Goal: Information Seeking & Learning: Learn about a topic

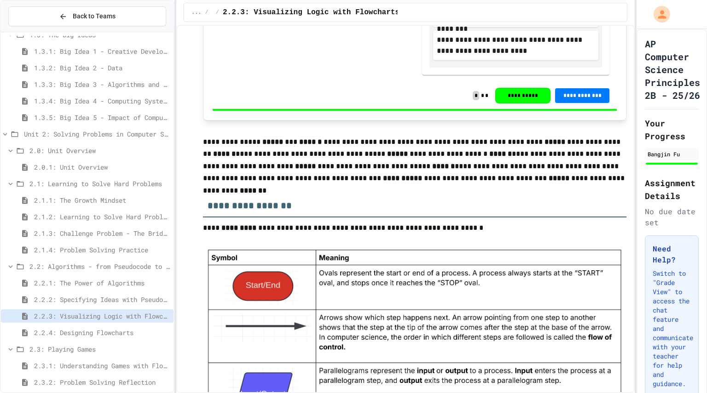
scroll to position [661, 0]
click at [117, 334] on span "2.2.4: Designing Flowcharts" at bounding box center [102, 333] width 136 height 10
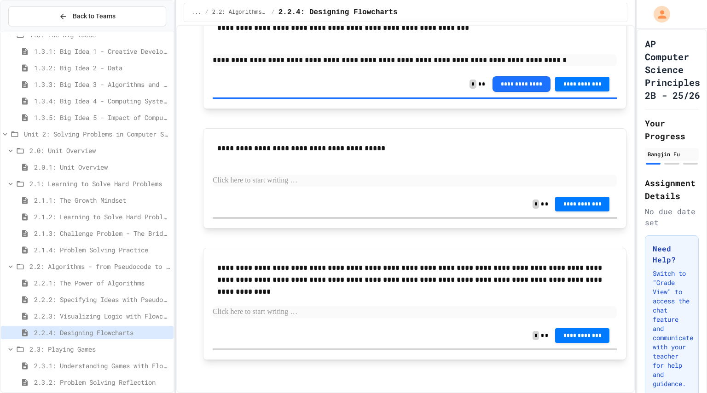
scroll to position [168, 0]
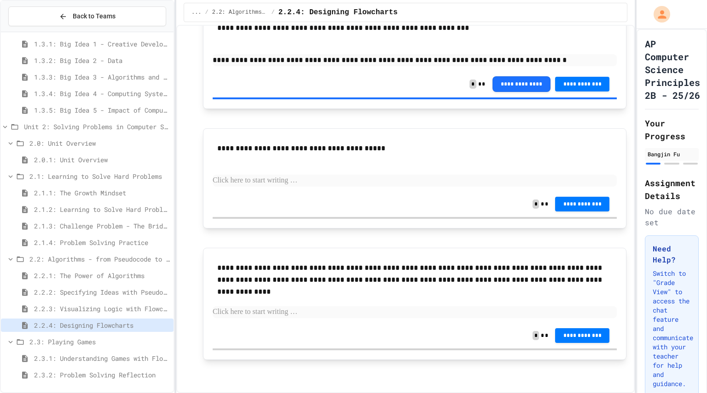
click at [84, 311] on span "2.2.3: Visualizing Logic with Flowcharts" at bounding box center [102, 309] width 136 height 10
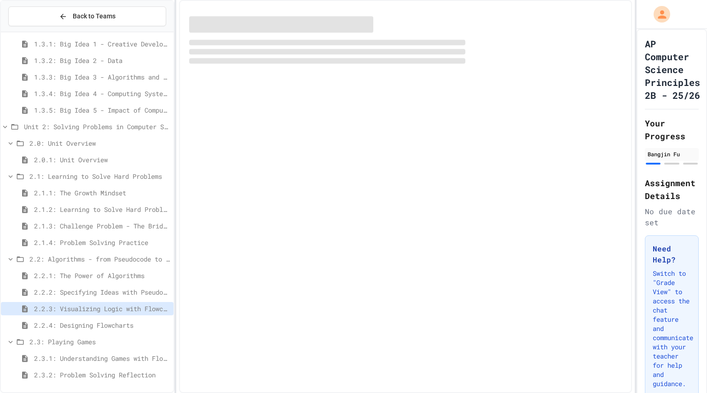
scroll to position [161, 0]
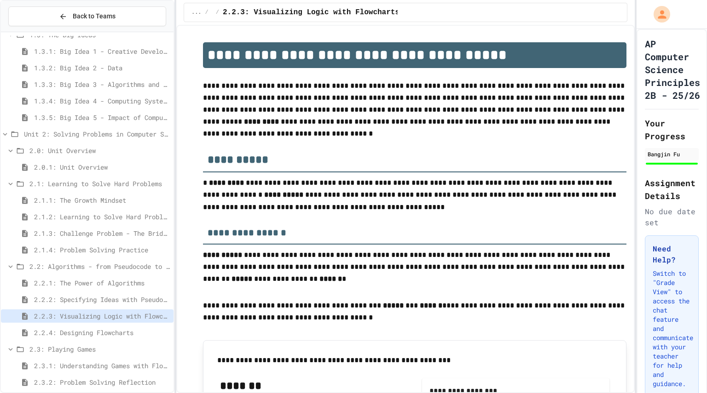
click at [109, 368] on span "2.3.1: Understanding Games with Flowcharts" at bounding box center [102, 366] width 136 height 10
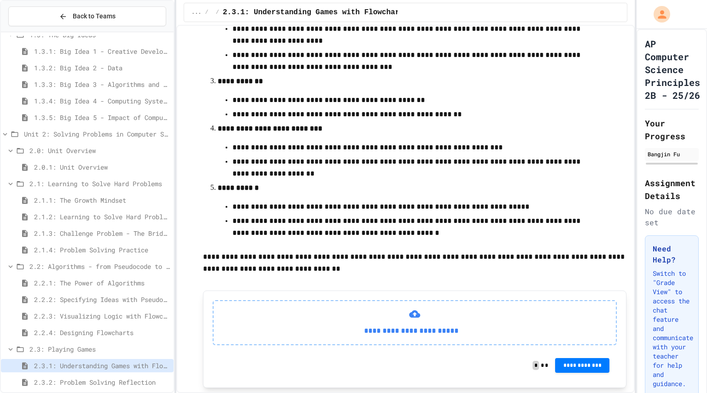
scroll to position [323, 0]
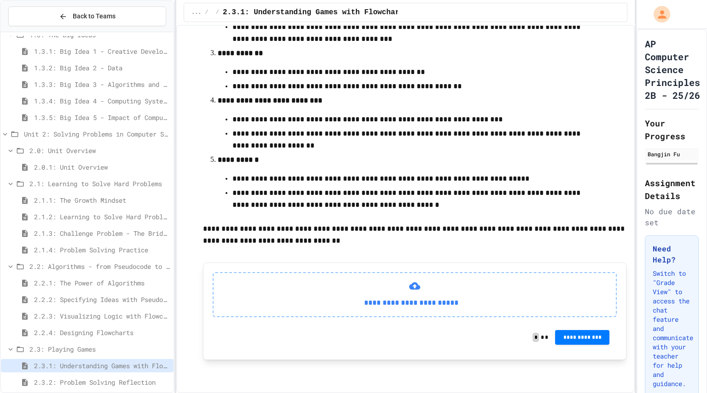
click at [132, 385] on span "2.3.2: Problem Solving Reflection" at bounding box center [102, 383] width 136 height 10
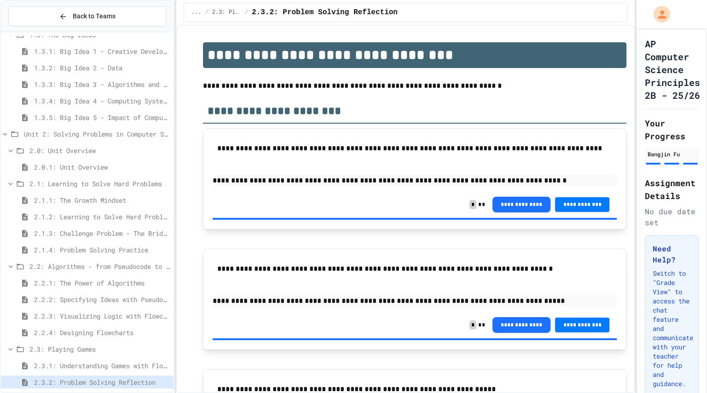
click at [109, 341] on div "2.2.4: Designing Flowcharts" at bounding box center [87, 334] width 172 height 17
click at [118, 333] on span "2.2.4: Designing Flowcharts" at bounding box center [102, 333] width 136 height 10
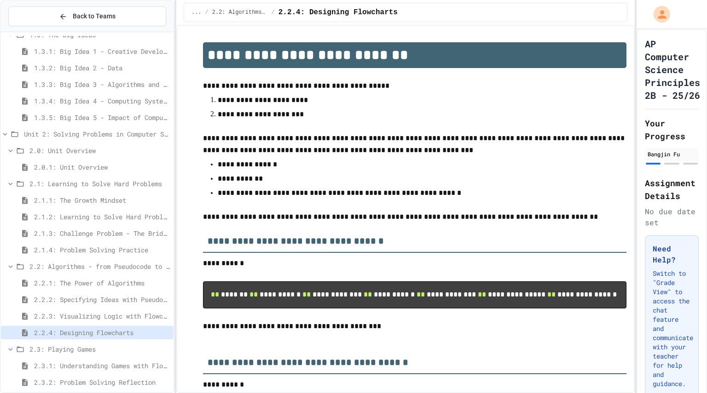
click at [104, 321] on div "2.2.3: Visualizing Logic with Flowcharts" at bounding box center [87, 316] width 172 height 13
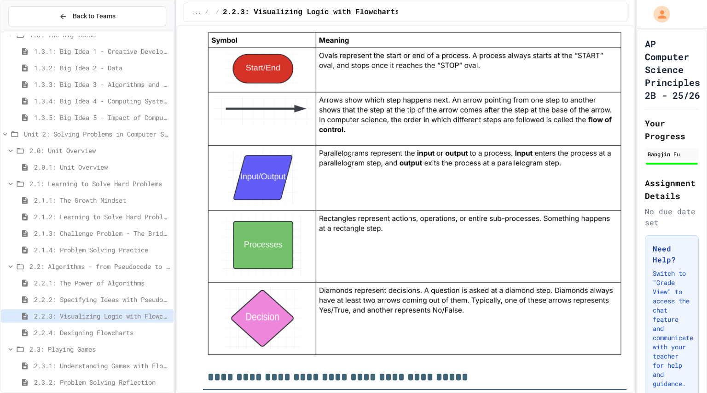
scroll to position [878, 0]
click at [480, 94] on img at bounding box center [414, 193] width 423 height 329
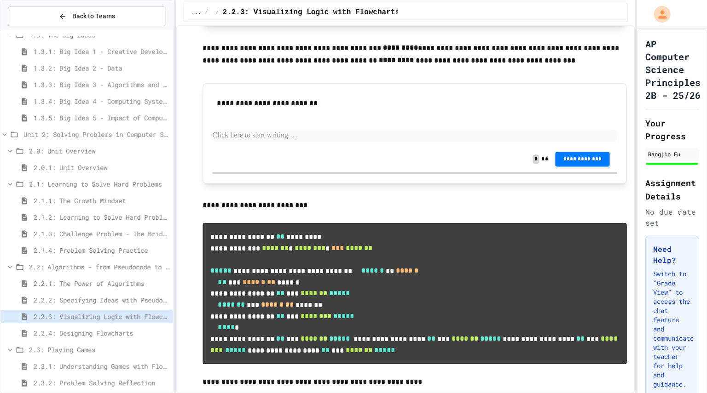
scroll to position [0, 0]
click at [91, 334] on span "2.2.4: Designing Flowcharts" at bounding box center [102, 333] width 136 height 10
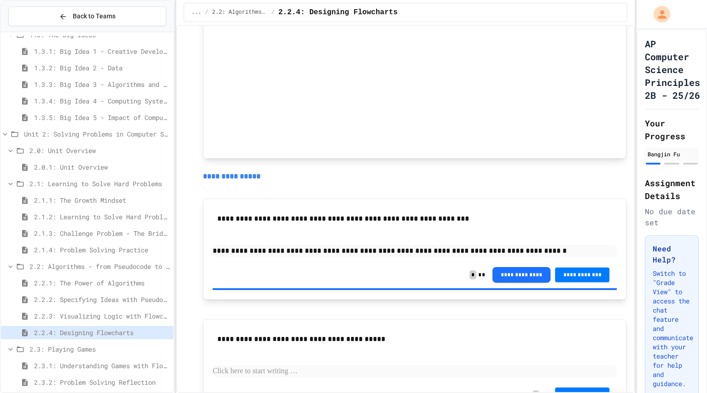
scroll to position [646, 0]
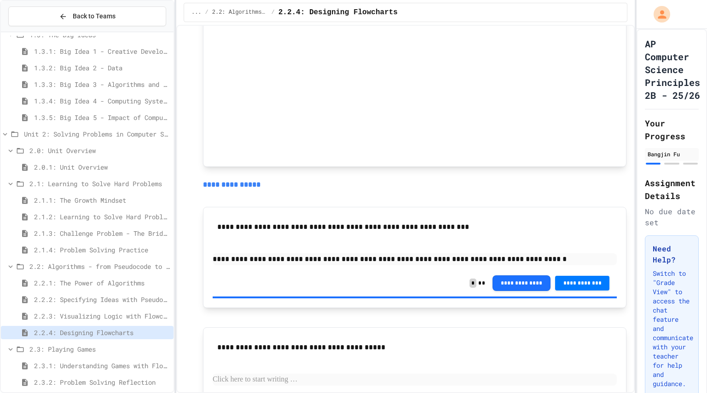
click at [122, 316] on span "2.2.3: Visualizing Logic with Flowcharts" at bounding box center [102, 316] width 136 height 10
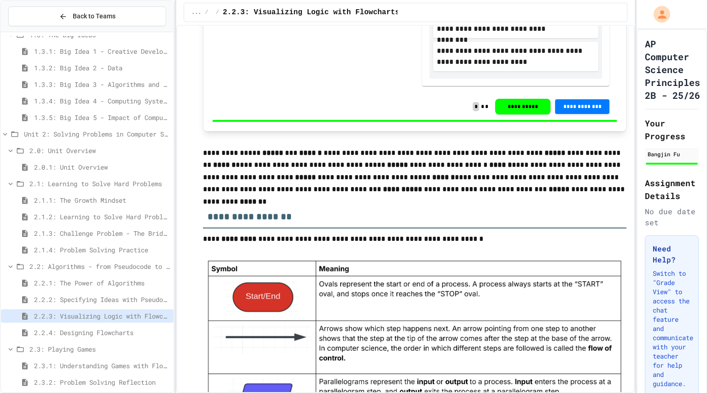
scroll to position [655, 0]
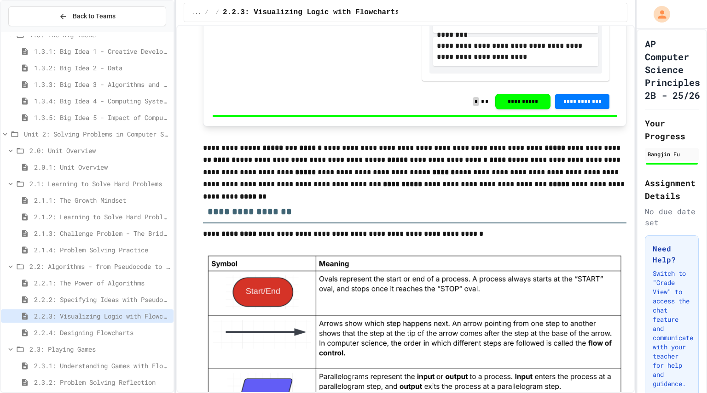
click at [125, 361] on span "2.3.1: Understanding Games with Flowcharts" at bounding box center [102, 366] width 136 height 10
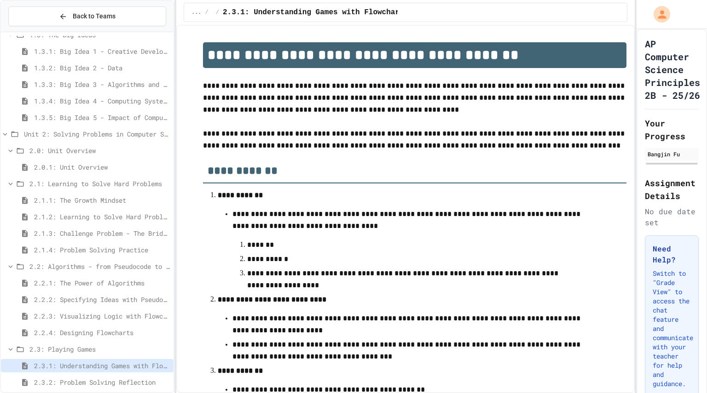
scroll to position [323, 0]
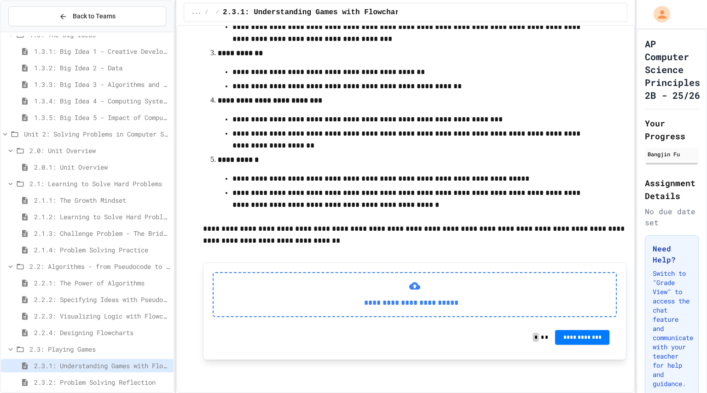
click at [414, 287] on icon at bounding box center [414, 285] width 11 height 7
click at [432, 138] on p "**********" at bounding box center [410, 140] width 357 height 24
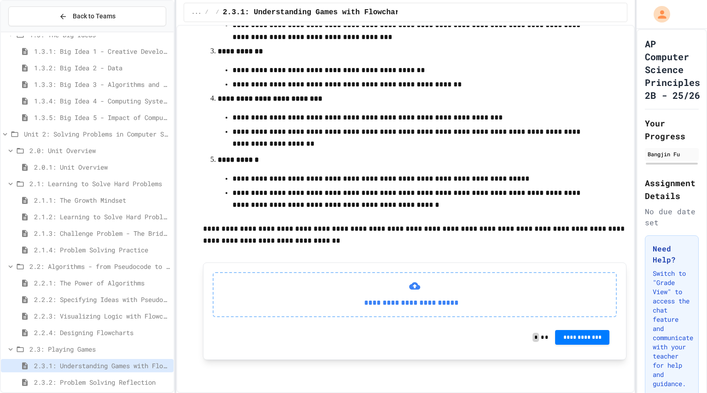
click at [474, 195] on p "**********" at bounding box center [410, 199] width 357 height 24
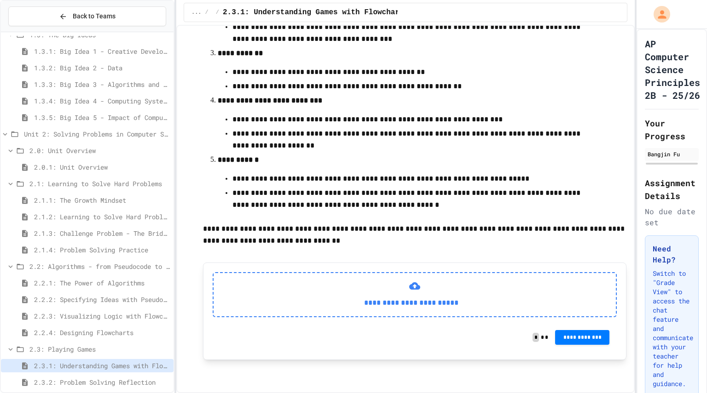
click at [414, 284] on icon at bounding box center [414, 286] width 11 height 11
click at [132, 383] on span "2.3.2: Problem Solving Reflection" at bounding box center [102, 383] width 136 height 10
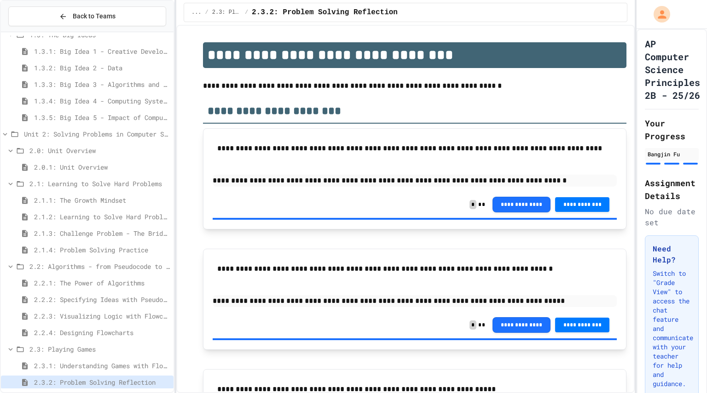
click at [126, 364] on span "2.3.1: Understanding Games with Flowcharts" at bounding box center [102, 366] width 136 height 10
